Goal: Task Accomplishment & Management: Manage account settings

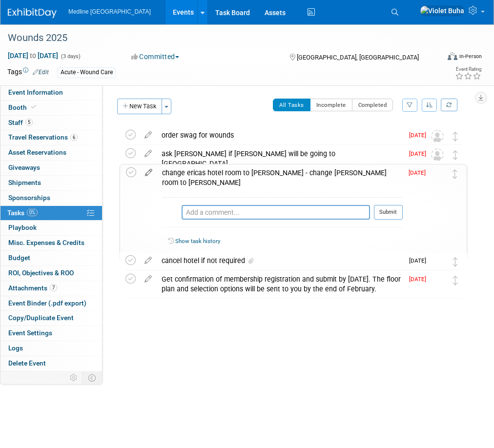
click at [148, 173] on icon at bounding box center [148, 170] width 17 height 12
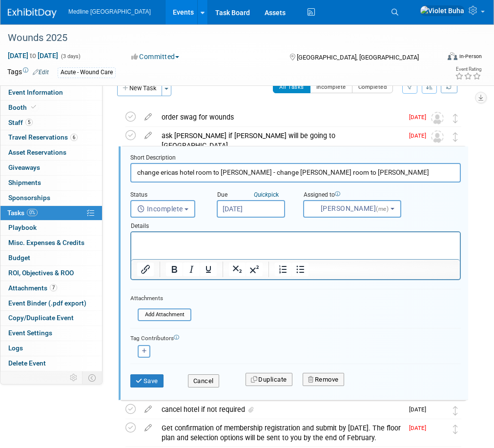
scroll to position [21, 0]
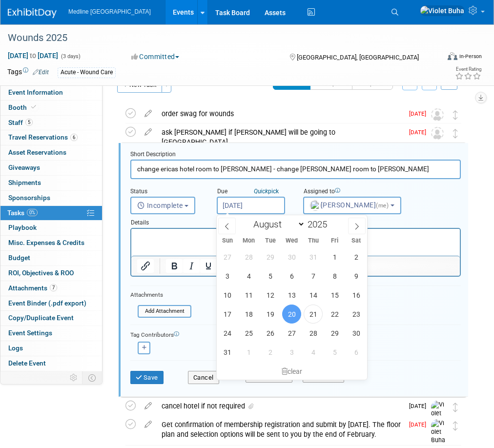
click at [237, 205] on input "[DATE]" at bounding box center [251, 206] width 68 height 18
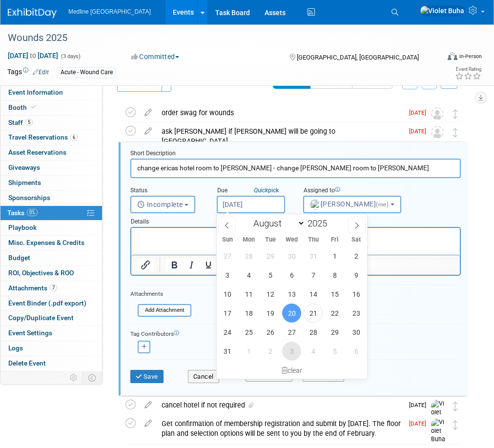
click at [293, 349] on span "3" at bounding box center [291, 350] width 19 height 19
type input "Sep 3, 2025"
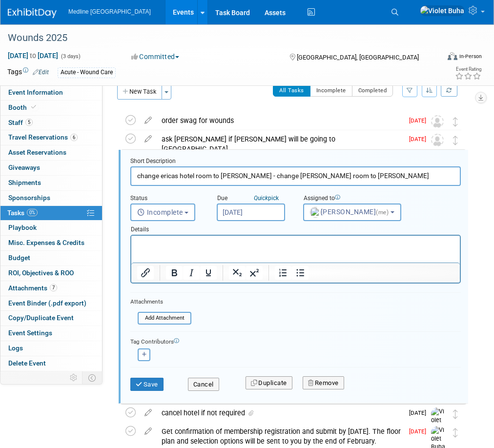
scroll to position [14, 0]
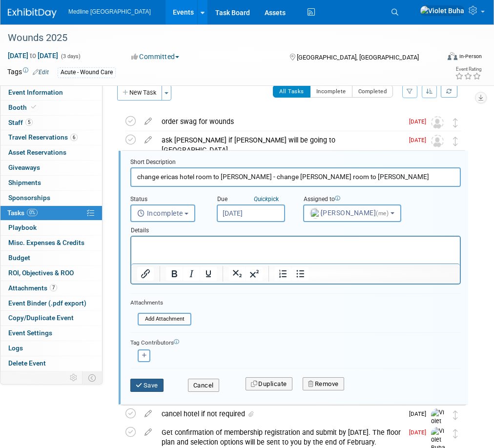
click at [144, 384] on button "Save" at bounding box center [146, 386] width 33 height 14
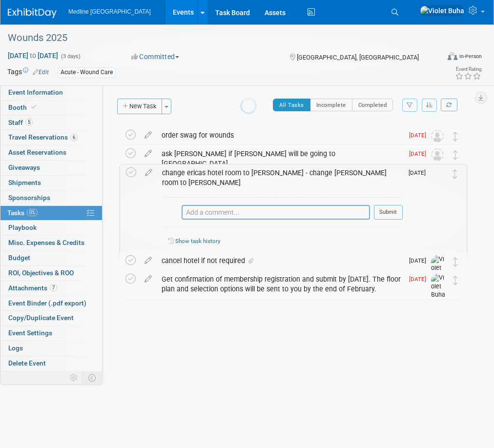
scroll to position [0, 0]
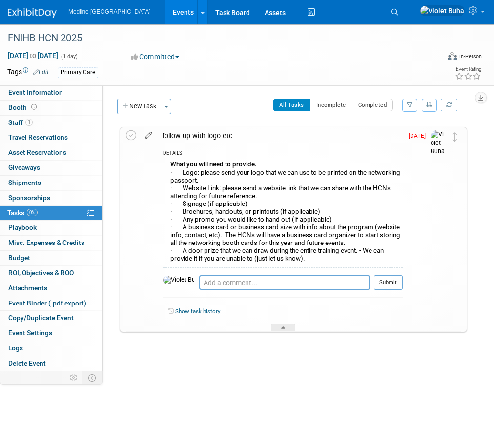
click at [150, 135] on icon at bounding box center [148, 133] width 17 height 12
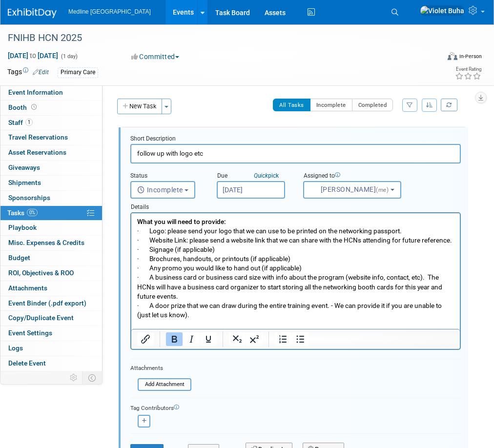
click at [267, 197] on input "[DATE]" at bounding box center [251, 190] width 68 height 18
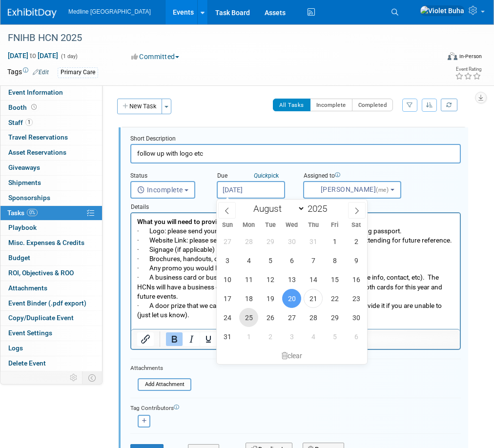
drag, startPoint x: 249, startPoint y: 316, endPoint x: 118, endPoint y: 102, distance: 250.7
click at [249, 316] on span "25" at bounding box center [248, 317] width 19 height 19
type input "[DATE]"
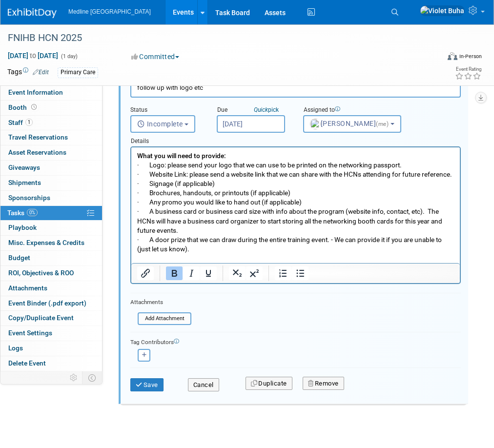
scroll to position [73, 0]
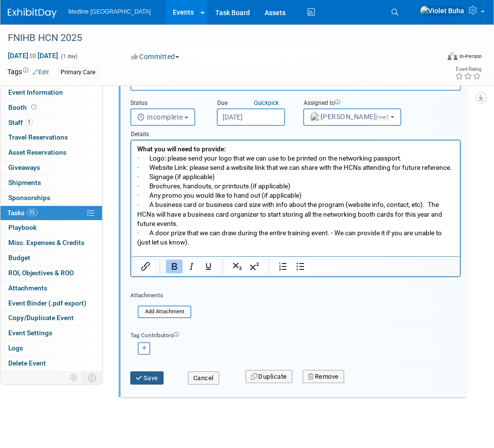
click at [156, 377] on button "Save" at bounding box center [146, 378] width 33 height 14
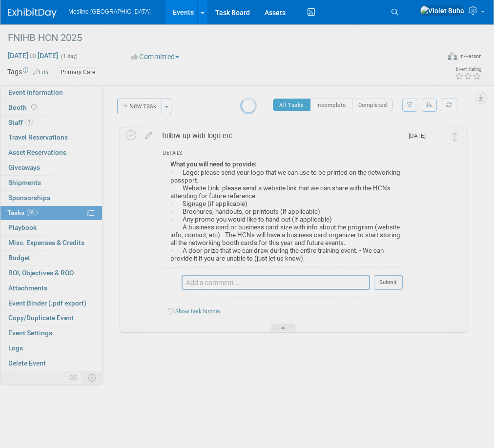
scroll to position [0, 0]
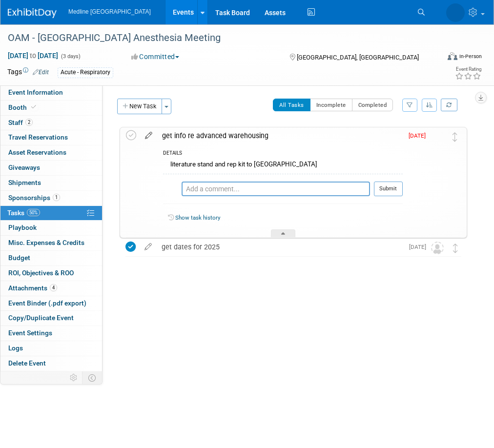
click at [147, 135] on icon at bounding box center [148, 133] width 17 height 12
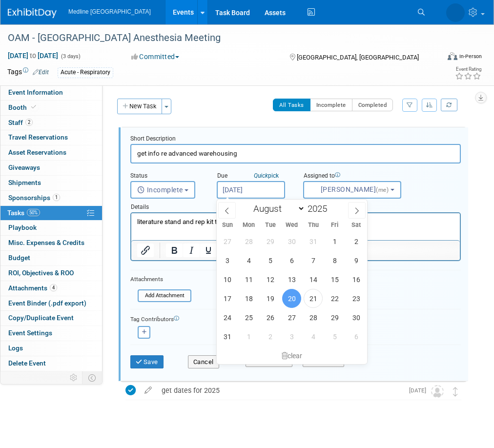
click at [263, 187] on input "[DATE]" at bounding box center [251, 190] width 68 height 18
click at [249, 315] on span "25" at bounding box center [248, 317] width 19 height 19
type input "[DATE]"
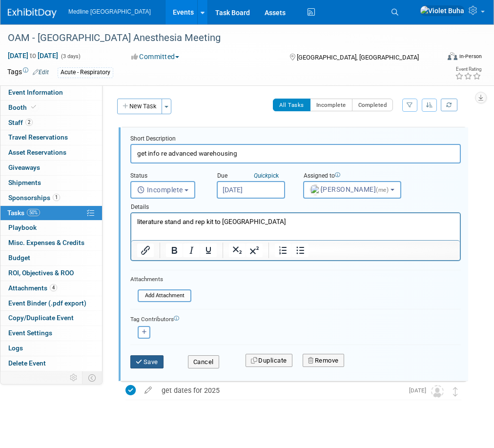
click at [153, 364] on button "Save" at bounding box center [146, 362] width 33 height 14
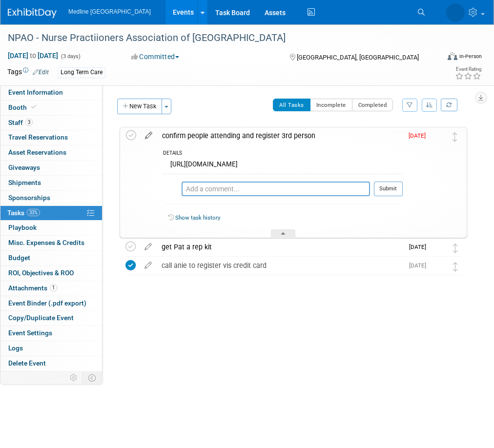
click at [146, 137] on icon at bounding box center [148, 133] width 17 height 12
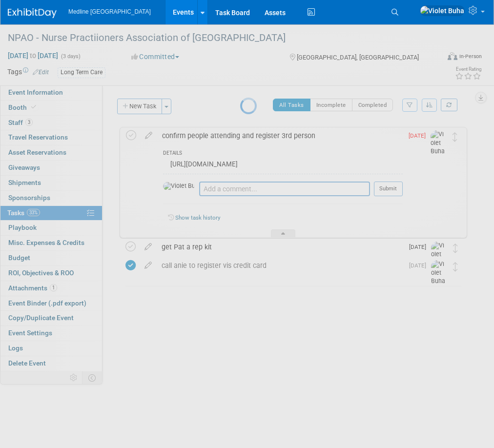
select select "7"
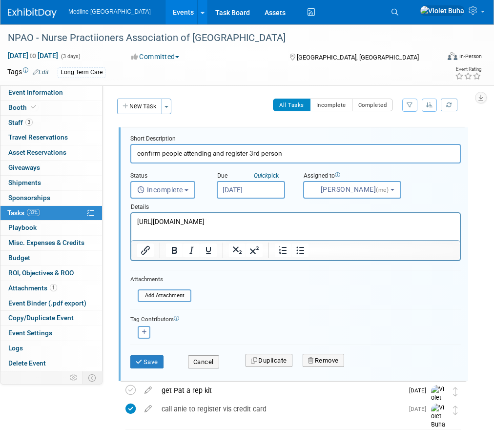
click at [252, 187] on input "[DATE]" at bounding box center [251, 190] width 68 height 18
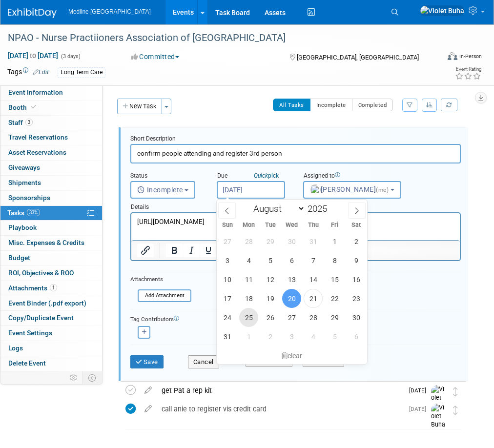
click at [252, 319] on span "25" at bounding box center [248, 317] width 19 height 19
type input "[DATE]"
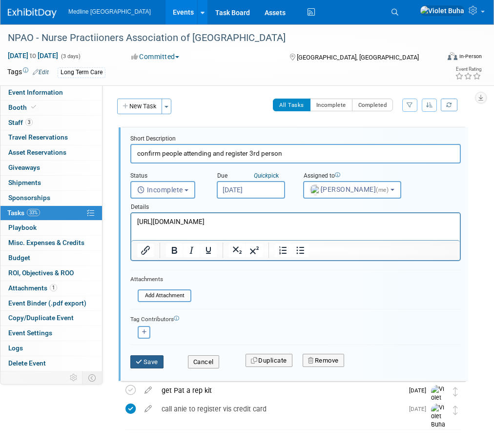
click at [139, 361] on icon "submit" at bounding box center [140, 362] width 8 height 6
